Goal: Check status

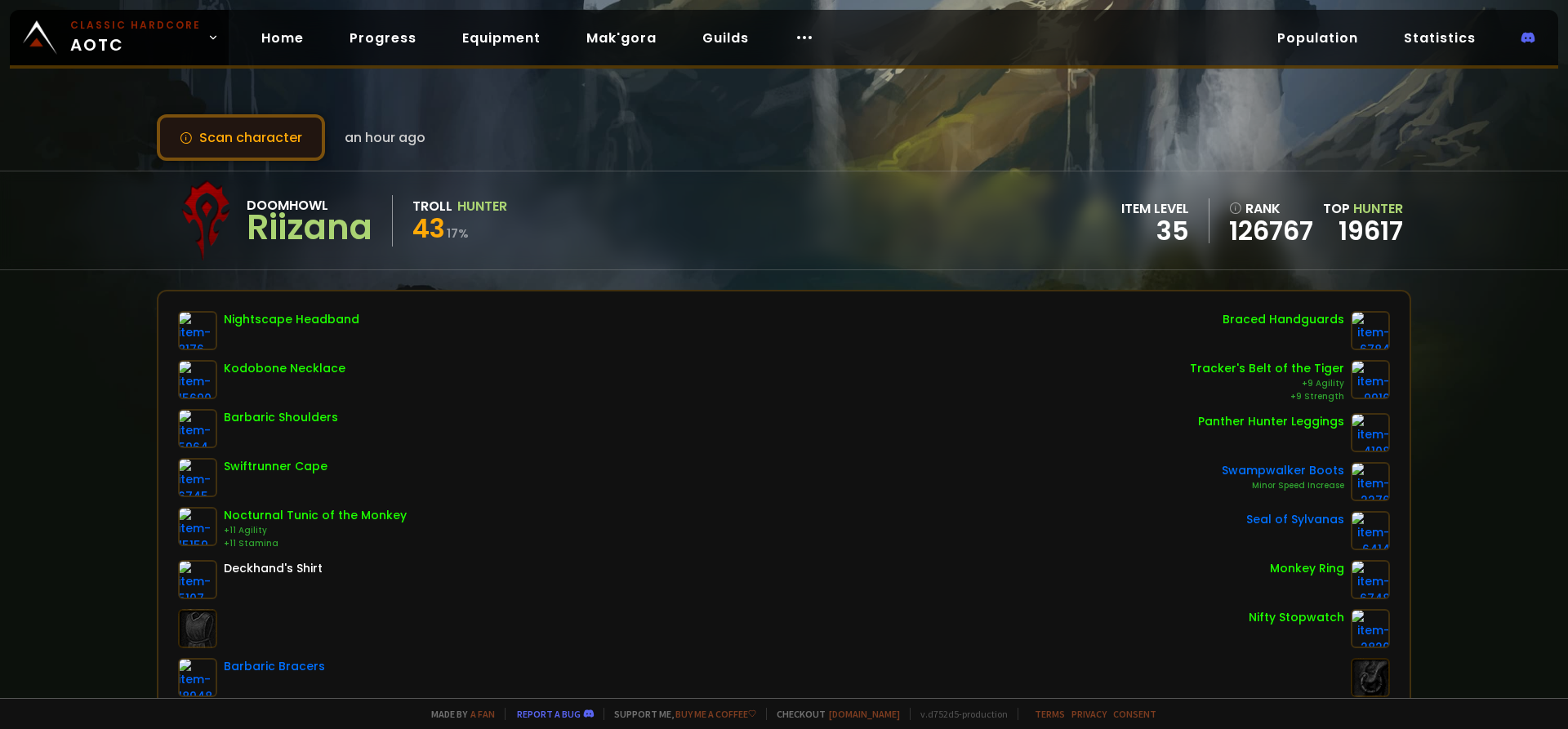
click at [282, 151] on button "Scan character" at bounding box center [240, 138] width 168 height 47
click at [247, 136] on button "Scan character" at bounding box center [240, 138] width 168 height 47
